Goal: Task Accomplishment & Management: Use online tool/utility

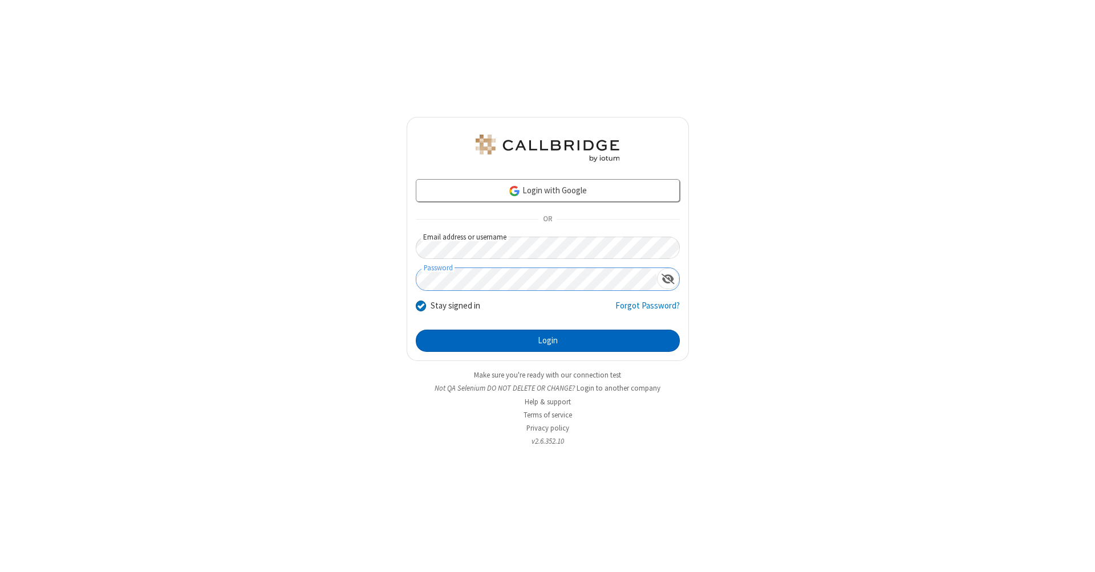
click at [548, 341] on button "Login" at bounding box center [548, 341] width 264 height 23
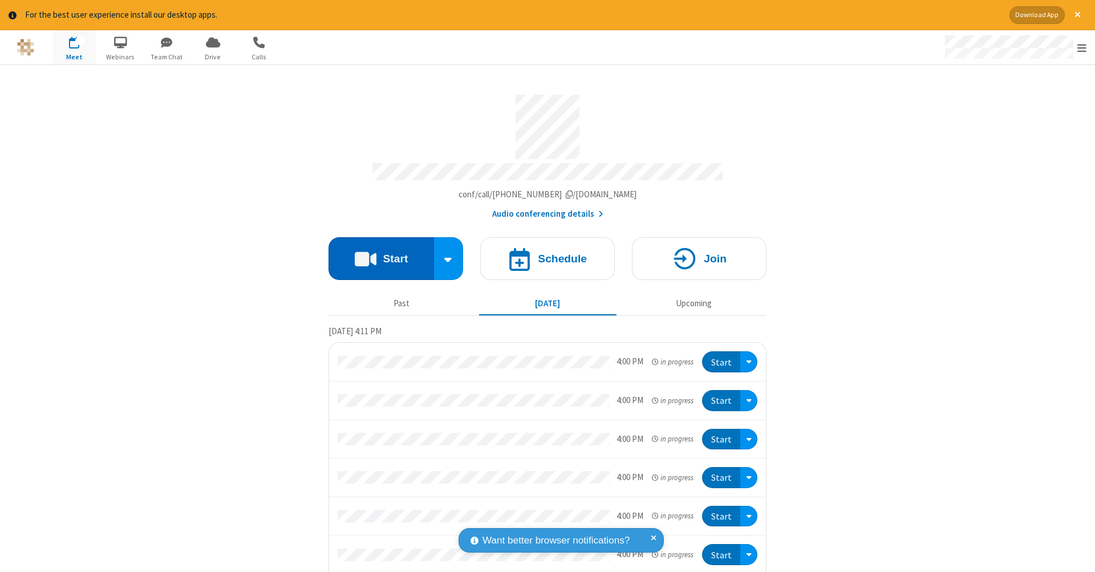
click at [377, 253] on button "Start" at bounding box center [382, 258] width 106 height 43
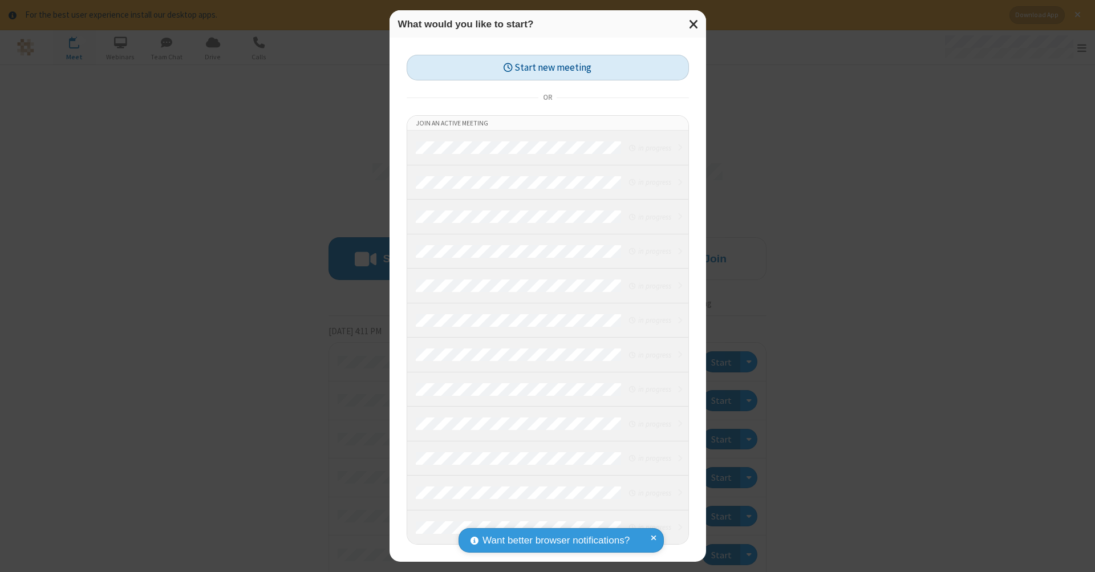
click at [548, 67] on button "Start new meeting" at bounding box center [548, 68] width 282 height 26
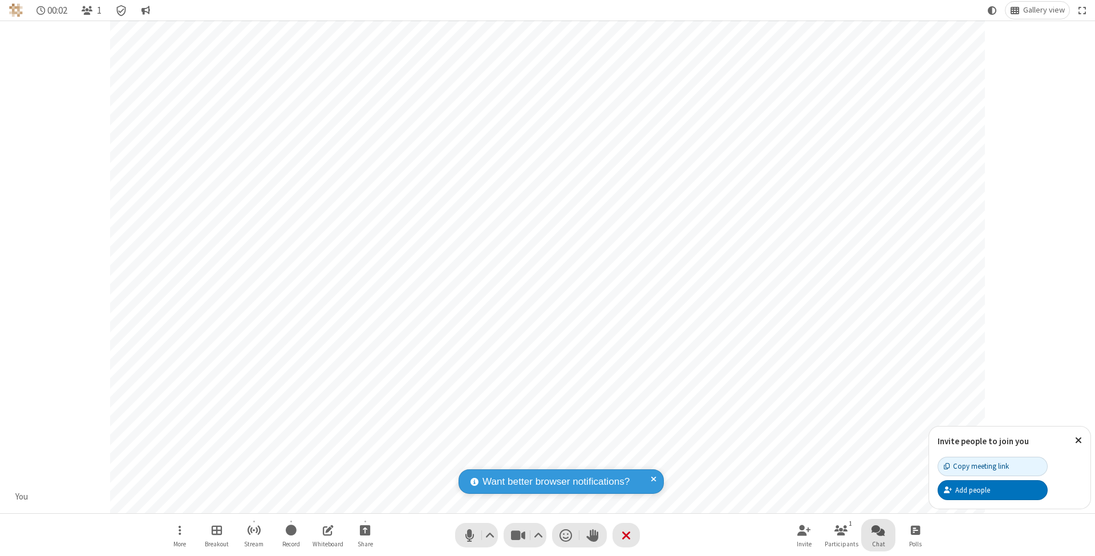
click at [878, 530] on span "Open chat" at bounding box center [879, 530] width 14 height 14
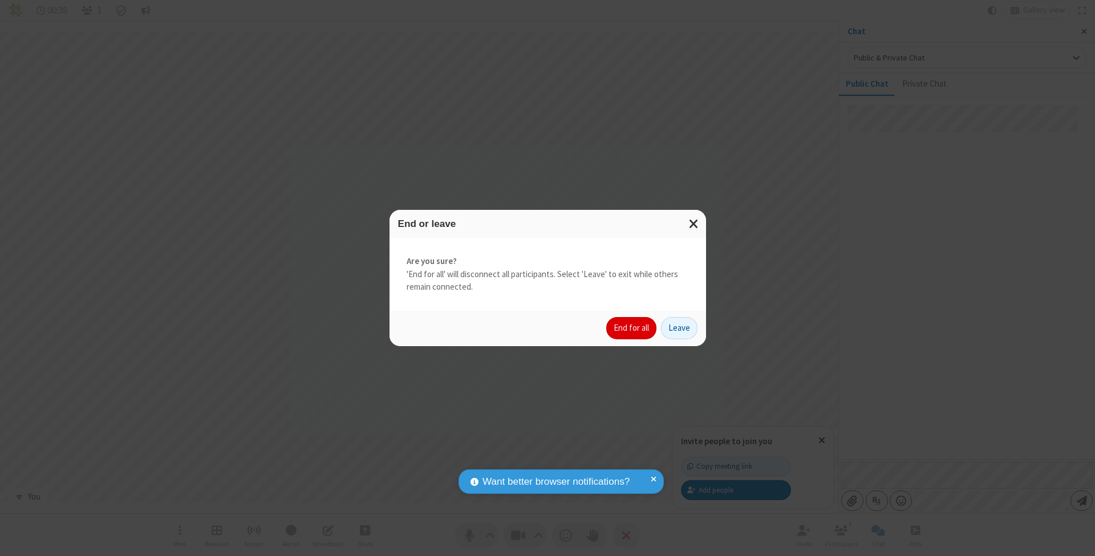
click at [632, 327] on button "End for all" at bounding box center [631, 328] width 50 height 23
